Goal: Information Seeking & Learning: Learn about a topic

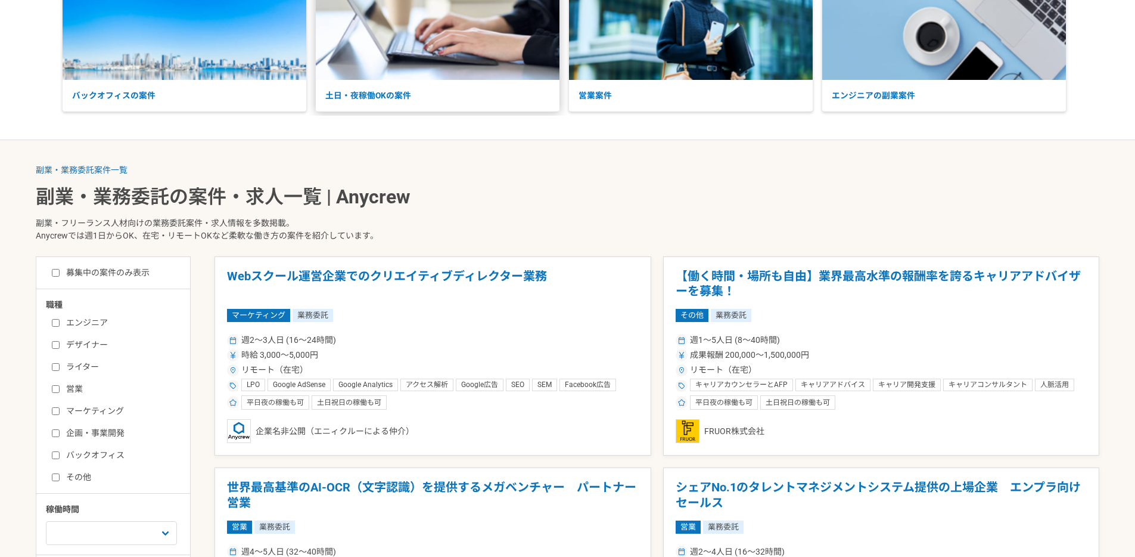
scroll to position [260, 0]
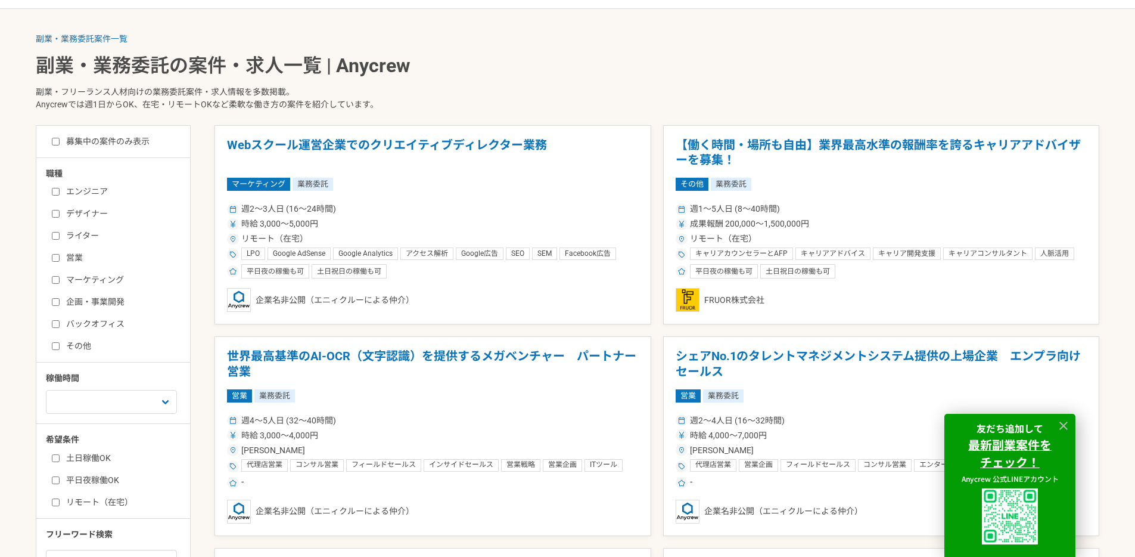
click at [57, 191] on input "エンジニア" at bounding box center [56, 192] width 8 height 8
checkbox input "true"
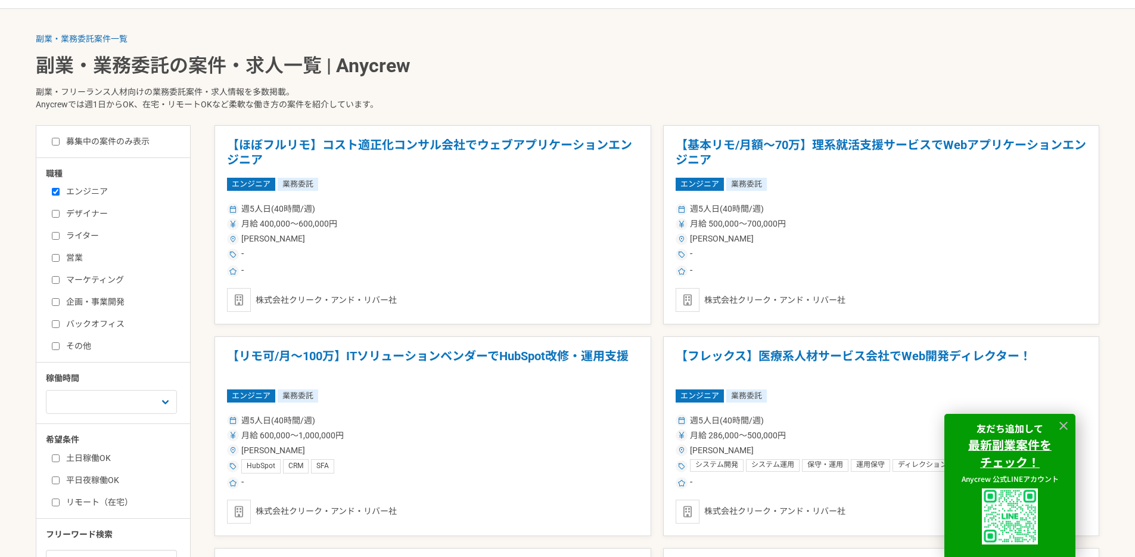
click at [60, 143] on label "募集中の案件のみ表示" at bounding box center [101, 141] width 98 height 13
click at [60, 143] on input "募集中の案件のみ表示" at bounding box center [56, 142] width 8 height 8
checkbox input "true"
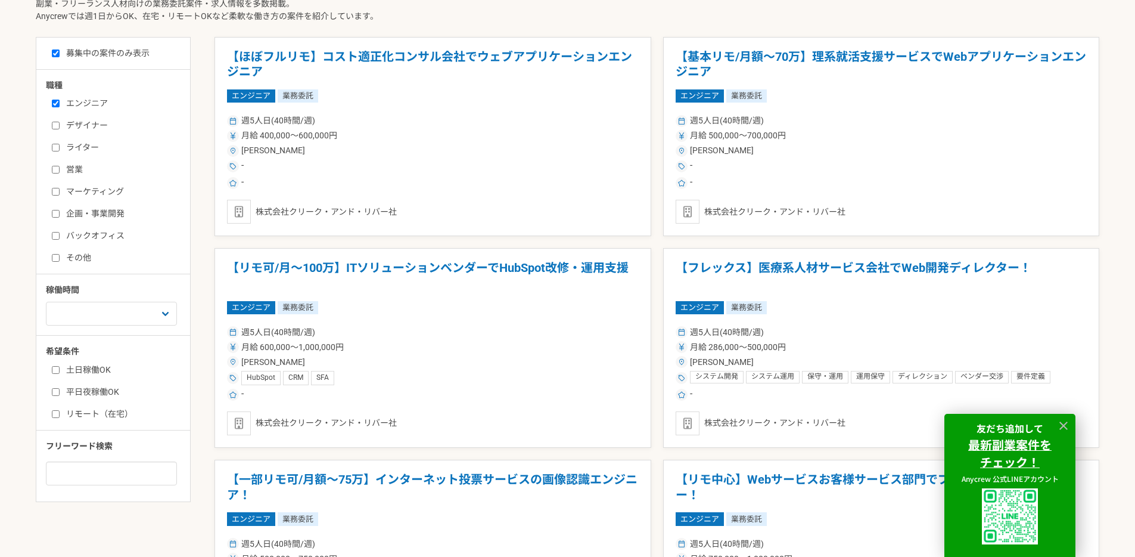
scroll to position [349, 0]
click at [56, 413] on input "リモート（在宅）" at bounding box center [56, 413] width 8 height 8
checkbox input "true"
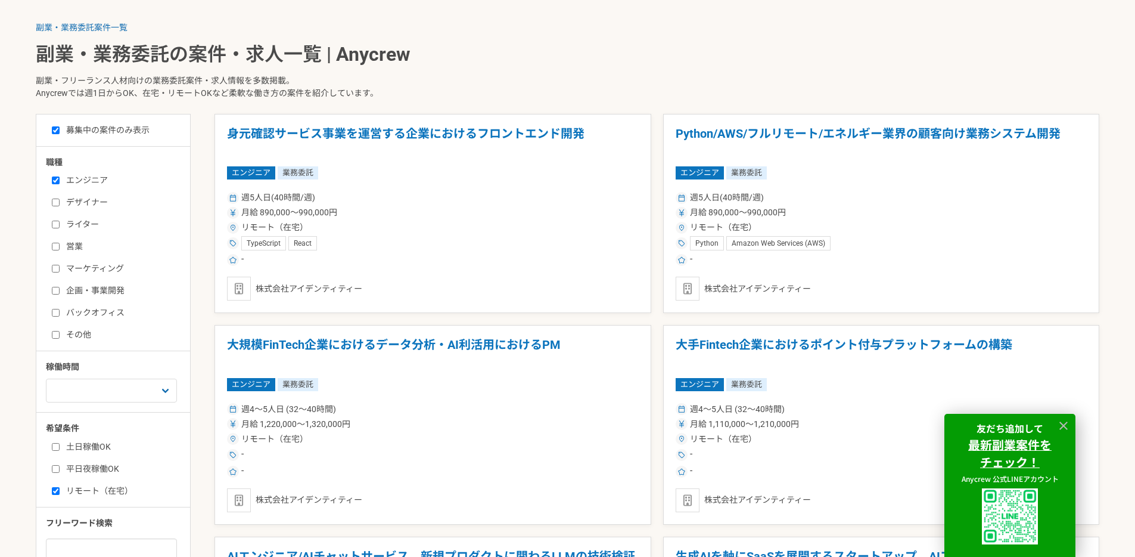
scroll to position [269, 0]
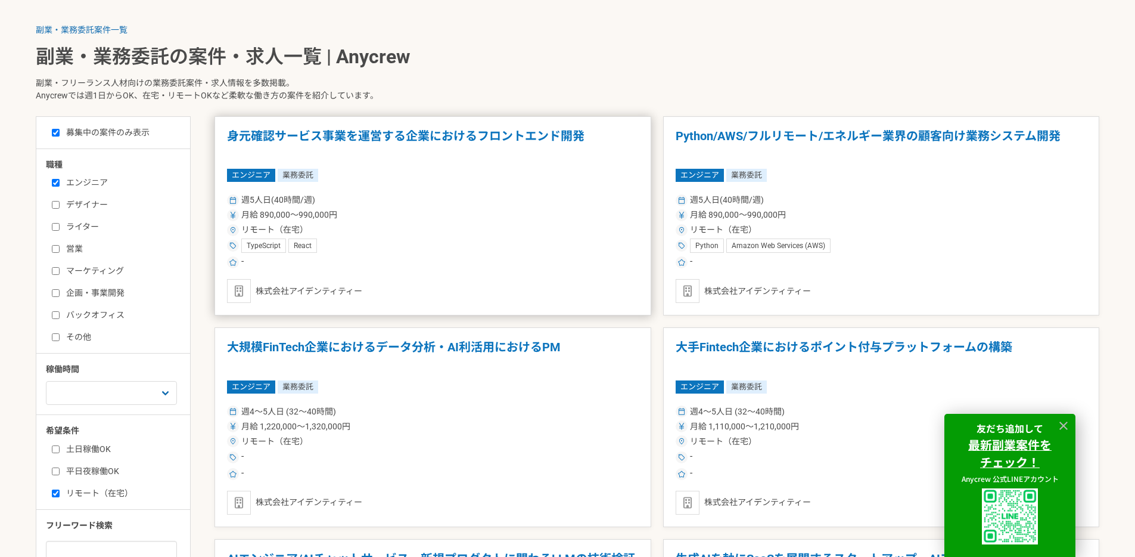
click at [429, 221] on div "月給 890,000〜990,000円" at bounding box center [433, 215] width 412 height 13
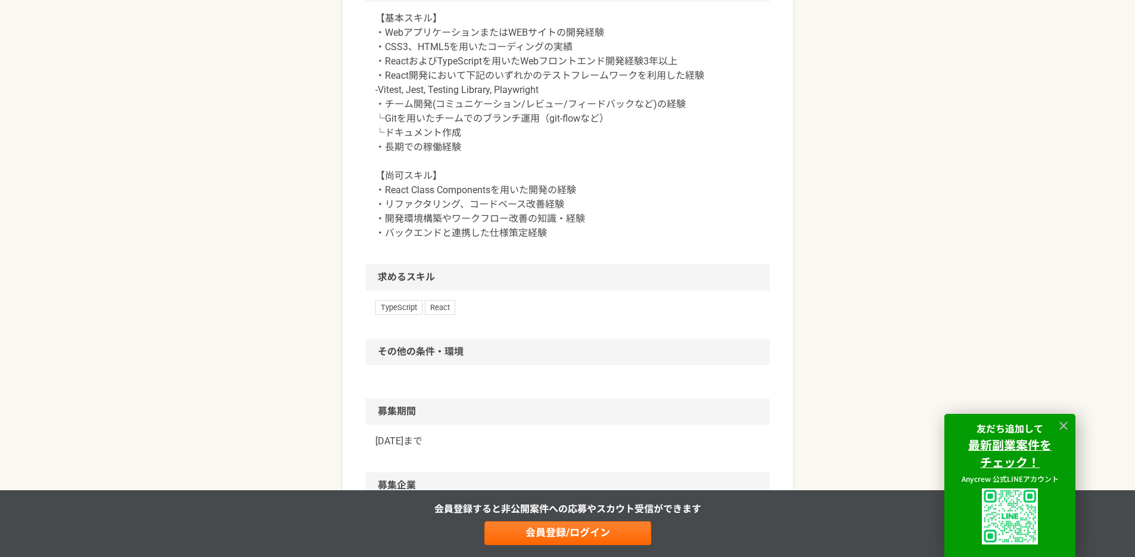
scroll to position [576, 0]
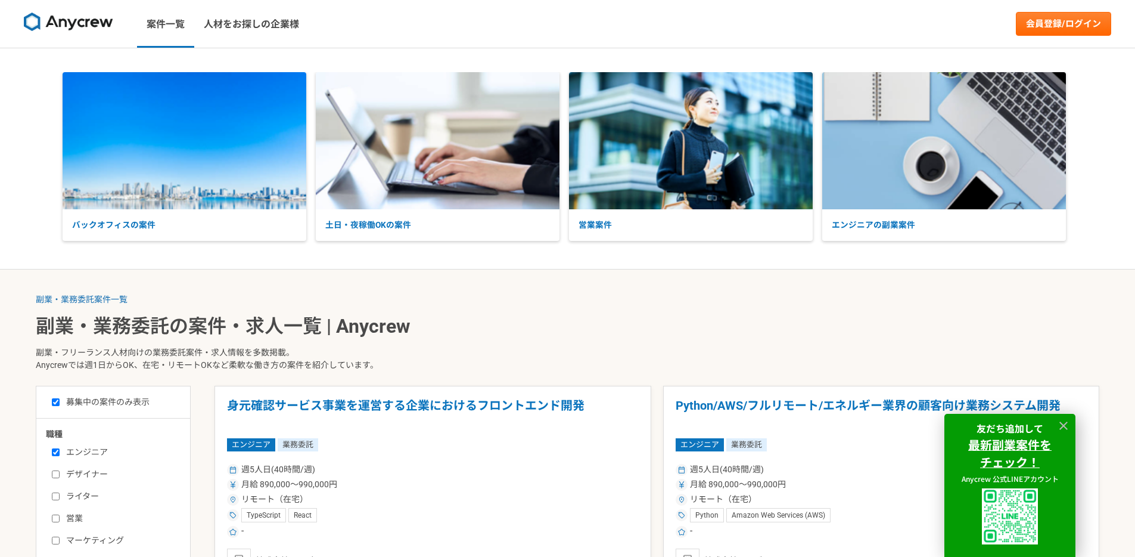
scroll to position [349, 0]
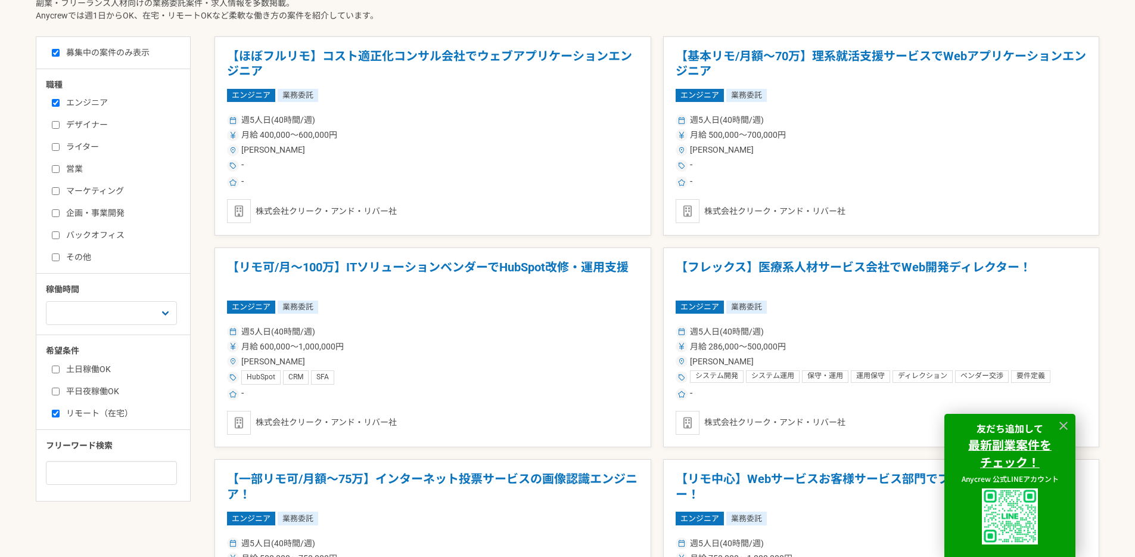
scroll to position [260, 0]
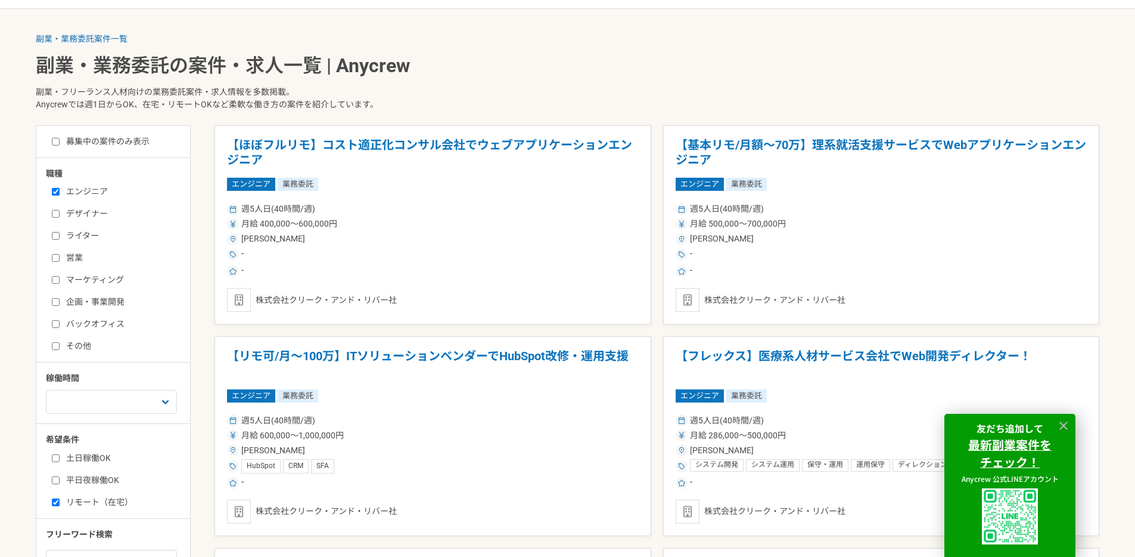
checkbox input "false"
